Goal: Task Accomplishment & Management: Manage account settings

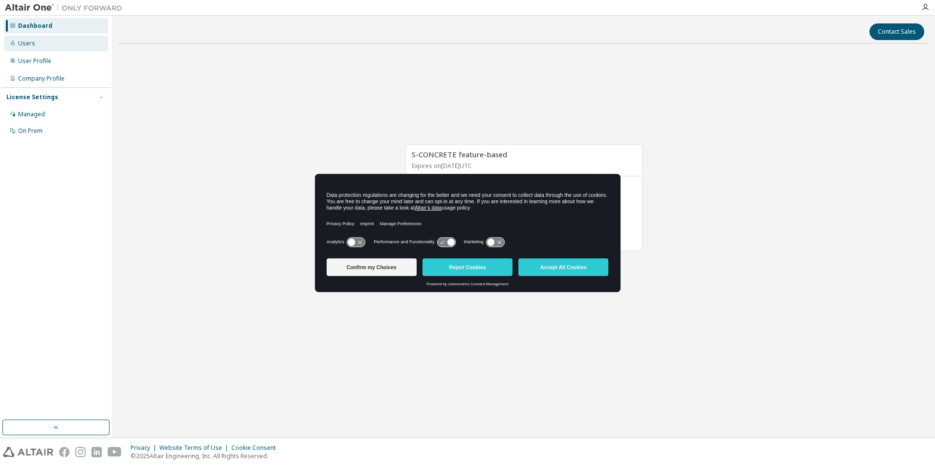
click at [28, 45] on div "Users" at bounding box center [26, 44] width 17 height 8
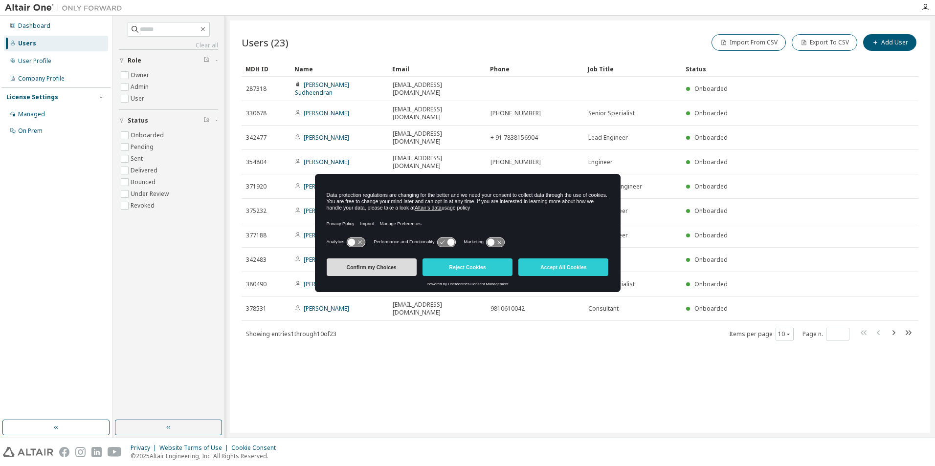
drag, startPoint x: 389, startPoint y: 270, endPoint x: 406, endPoint y: 282, distance: 20.3
click at [389, 269] on button "Confirm my Choices" at bounding box center [372, 268] width 90 height 18
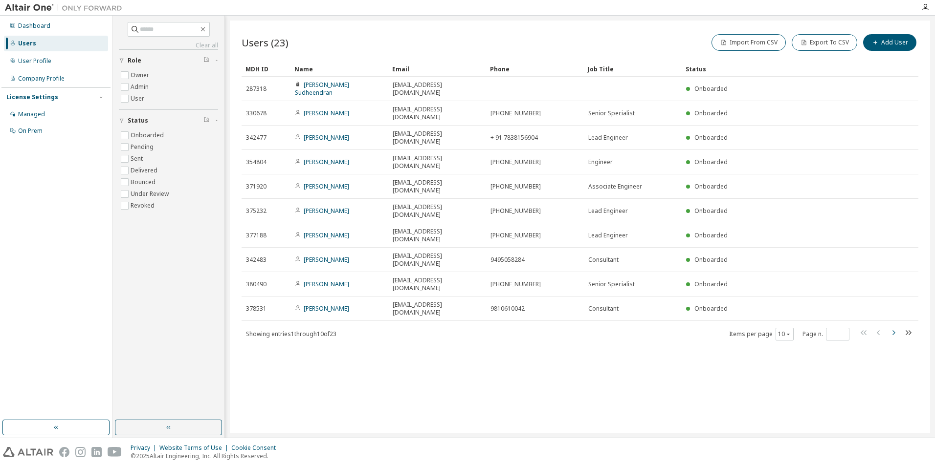
click at [895, 327] on icon "button" at bounding box center [893, 333] width 12 height 12
click at [894, 331] on icon "button" at bounding box center [893, 333] width 3 height 5
type input "*"
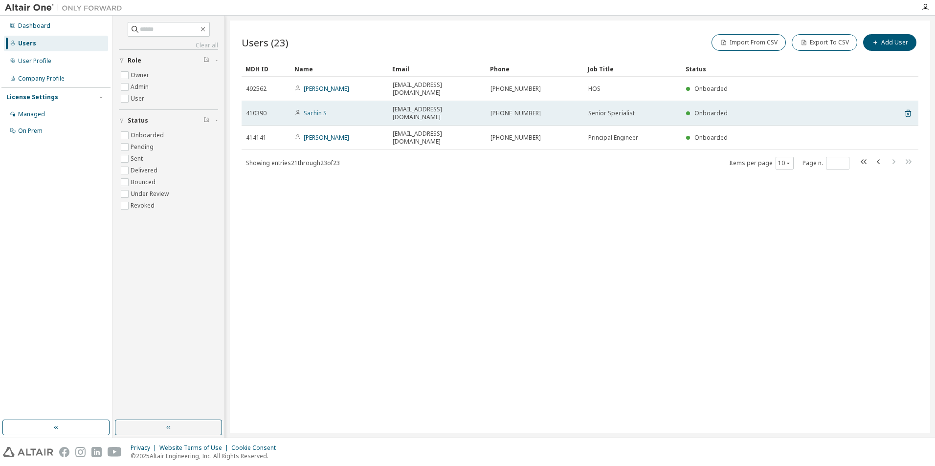
click at [314, 109] on link "Sachin S" at bounding box center [315, 113] width 23 height 8
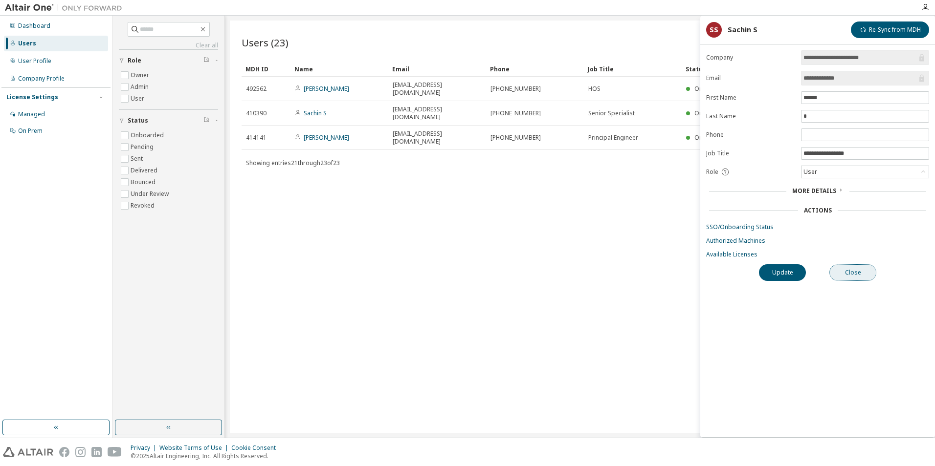
click at [862, 273] on button "Close" at bounding box center [852, 273] width 47 height 17
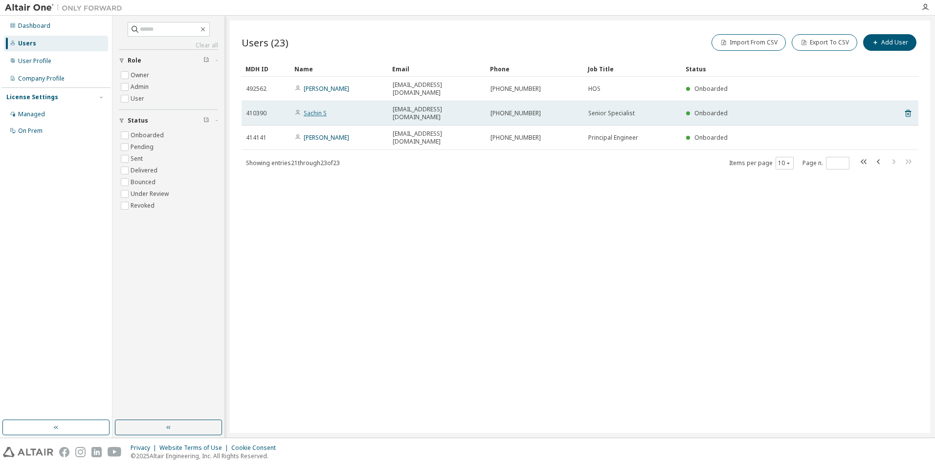
click at [313, 109] on link "Sachin S" at bounding box center [315, 113] width 23 height 8
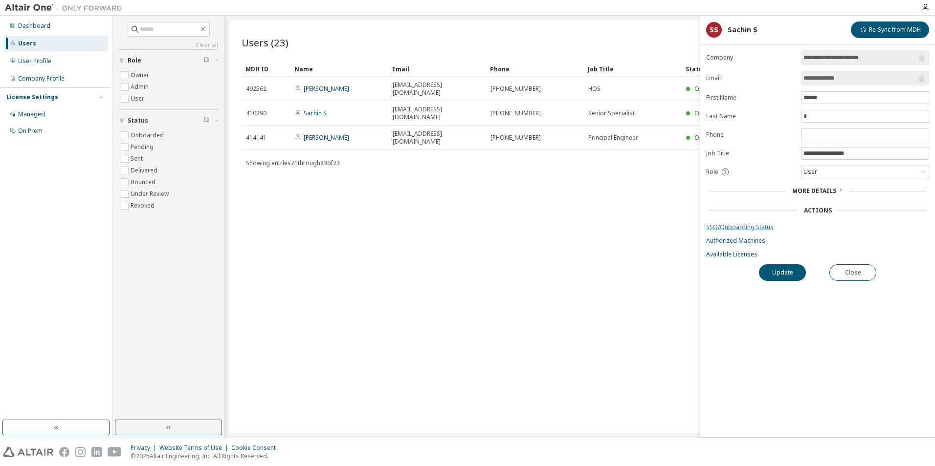
click at [746, 227] on link "SSO/Onboarding Status" at bounding box center [817, 227] width 223 height 8
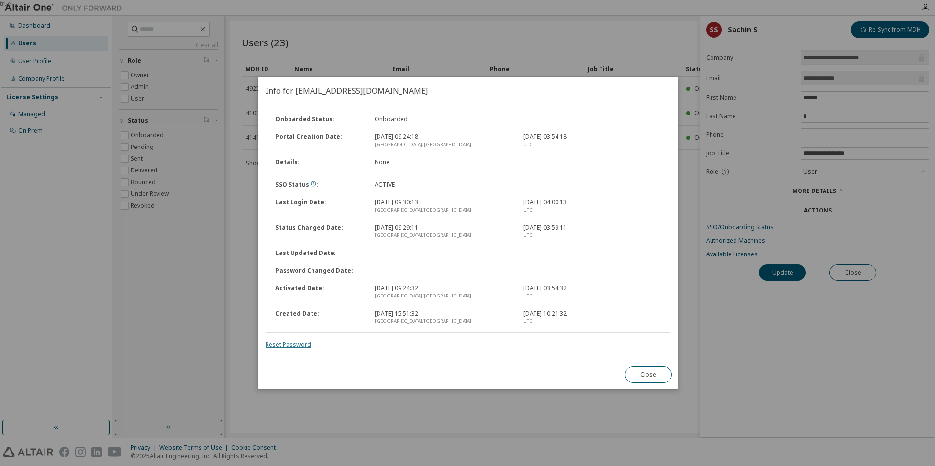
click at [282, 346] on link "Reset Password" at bounding box center [287, 345] width 45 height 8
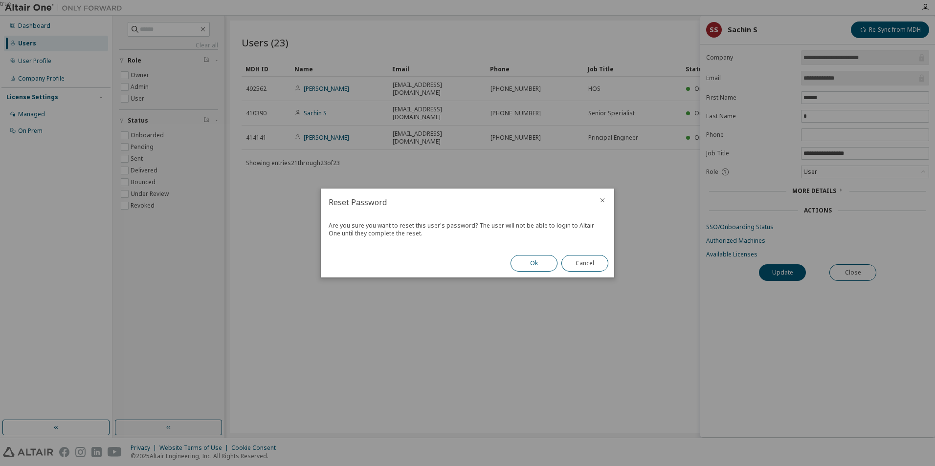
click at [525, 259] on button "Ok" at bounding box center [533, 263] width 47 height 17
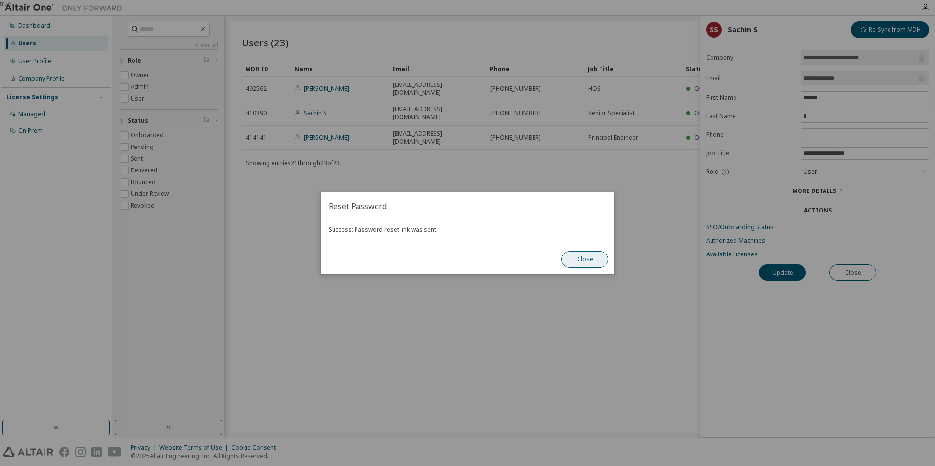
click at [590, 258] on button "Close" at bounding box center [584, 259] width 47 height 17
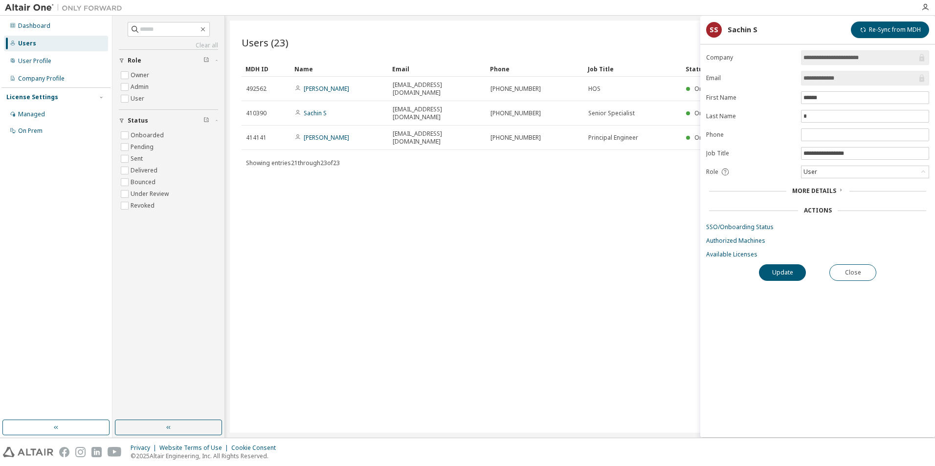
click at [473, 251] on div "Users (23) Import From CSV Export To CSV Add User Clear Load Save Save As Field…" at bounding box center [580, 227] width 700 height 413
click at [24, 45] on div "Users" at bounding box center [27, 44] width 18 height 8
click at [41, 110] on div "Managed" at bounding box center [31, 114] width 27 height 8
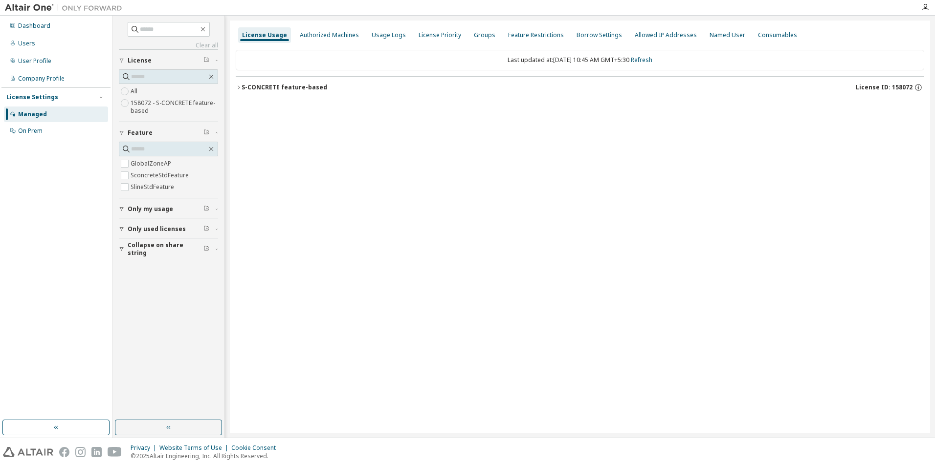
click at [155, 106] on label "158072 - S-CONCRETE feature-based" at bounding box center [175, 107] width 88 height 20
click at [238, 88] on icon "button" at bounding box center [239, 88] width 6 height 6
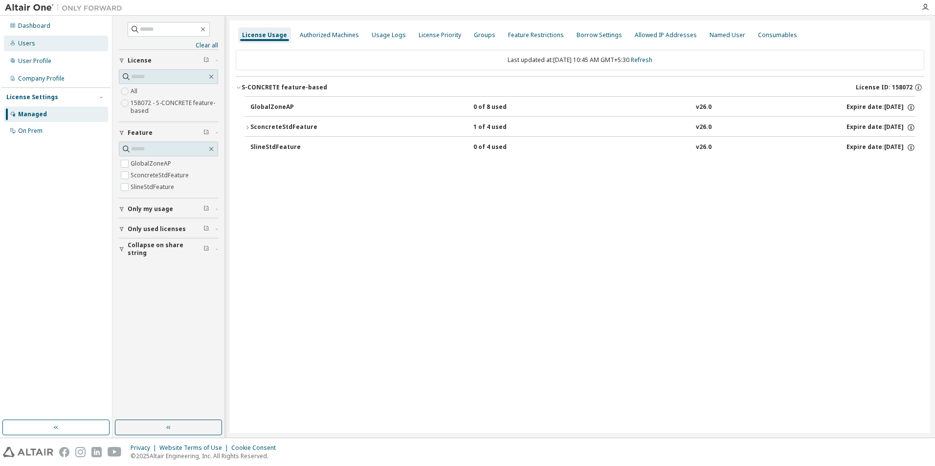
click at [47, 43] on div "Users" at bounding box center [56, 44] width 104 height 16
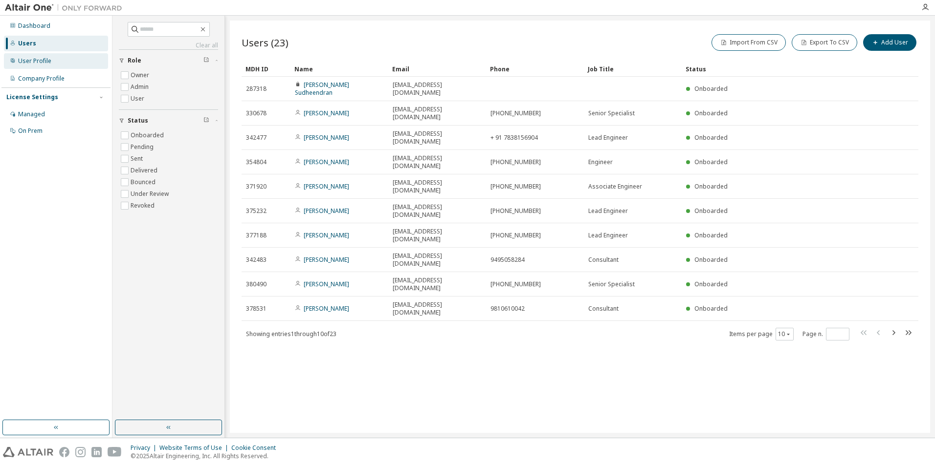
click at [37, 57] on div "User Profile" at bounding box center [34, 61] width 33 height 8
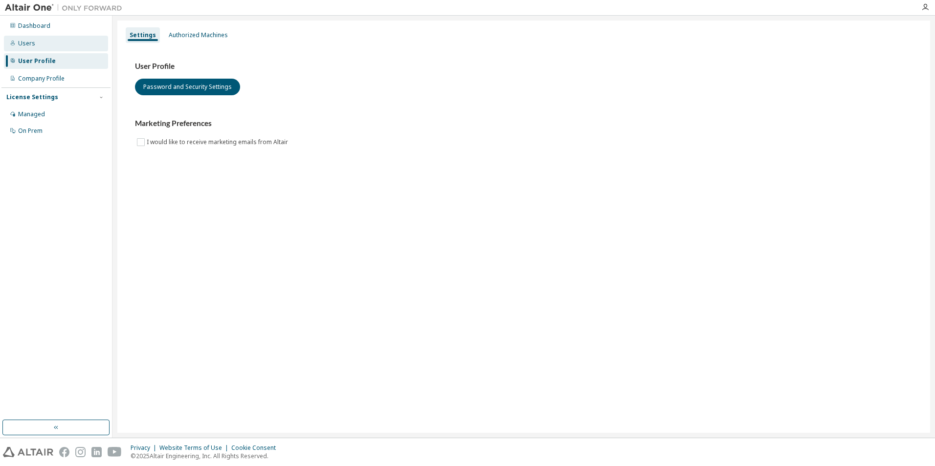
click at [32, 46] on div "Users" at bounding box center [26, 44] width 17 height 8
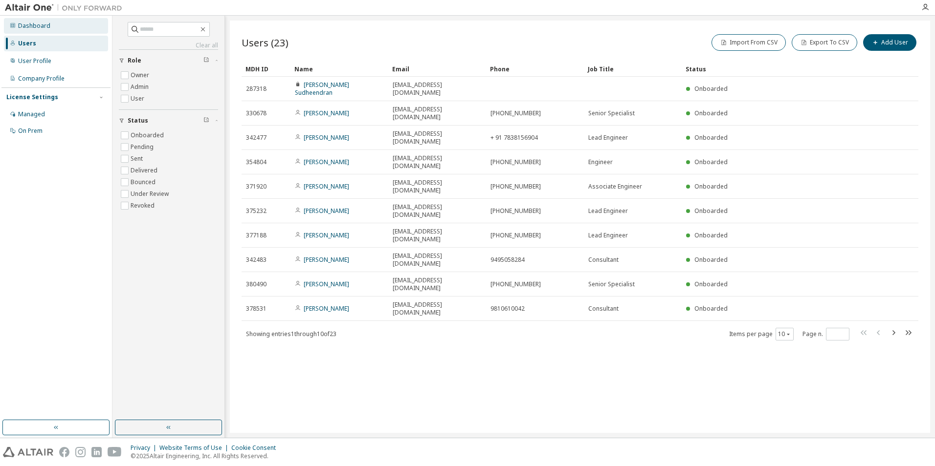
click at [33, 26] on div "Dashboard" at bounding box center [34, 26] width 32 height 8
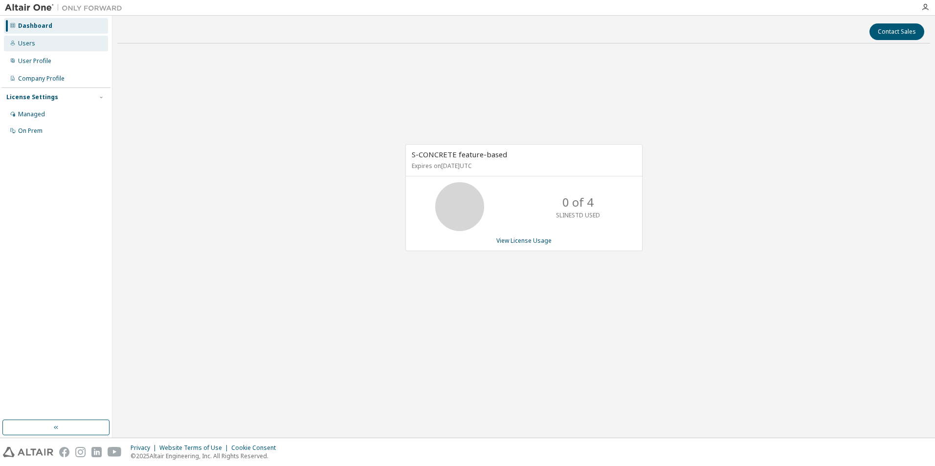
click at [41, 43] on div "Users" at bounding box center [56, 44] width 104 height 16
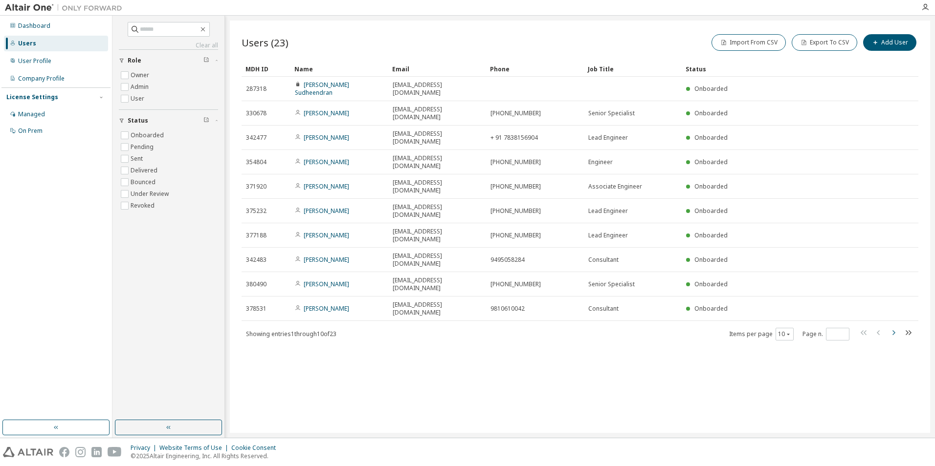
click at [895, 327] on icon "button" at bounding box center [893, 333] width 12 height 12
type input "*"
